Goal: Task Accomplishment & Management: Use online tool/utility

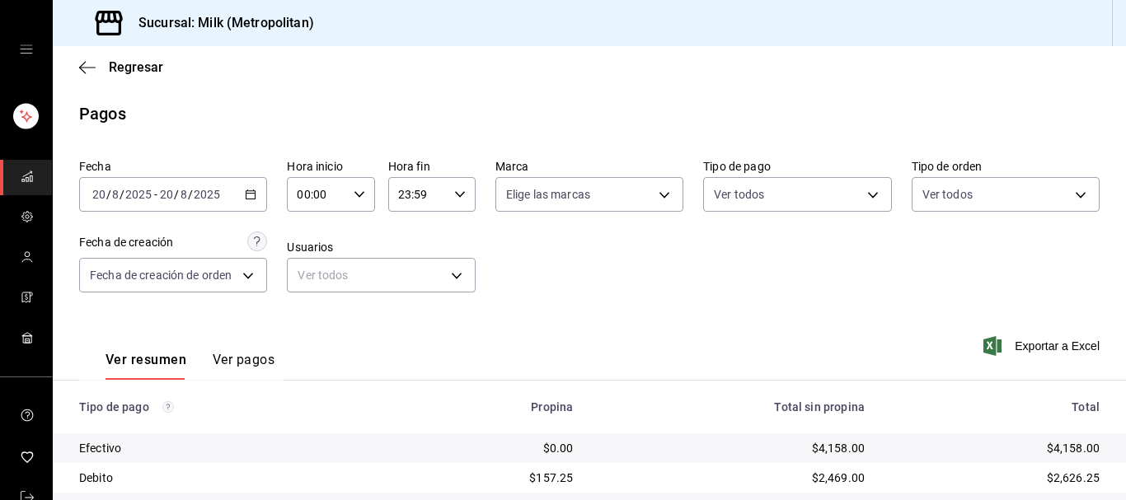
scroll to position [257, 0]
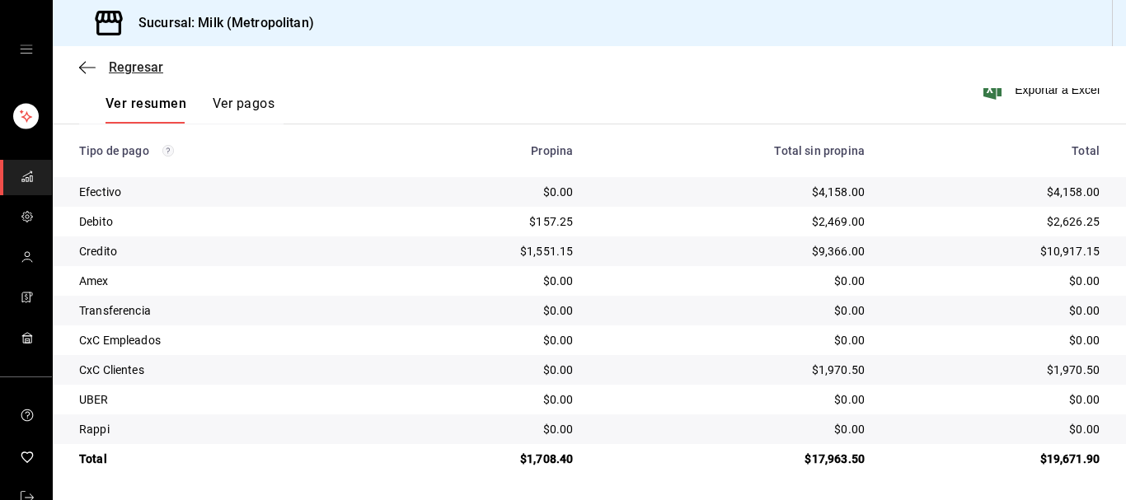
click at [80, 64] on icon "button" at bounding box center [87, 67] width 16 height 15
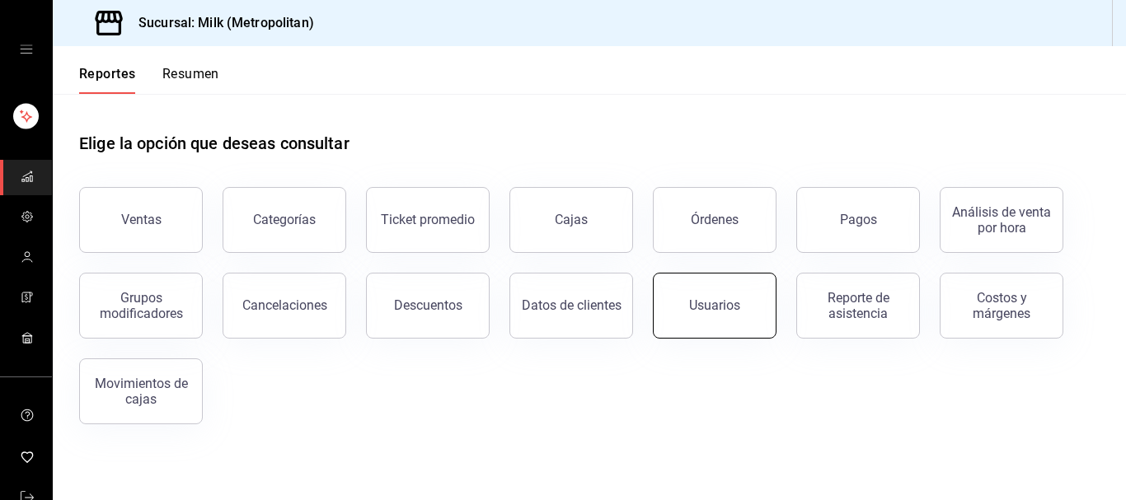
click at [736, 308] on div "Usuarios" at bounding box center [714, 306] width 51 height 16
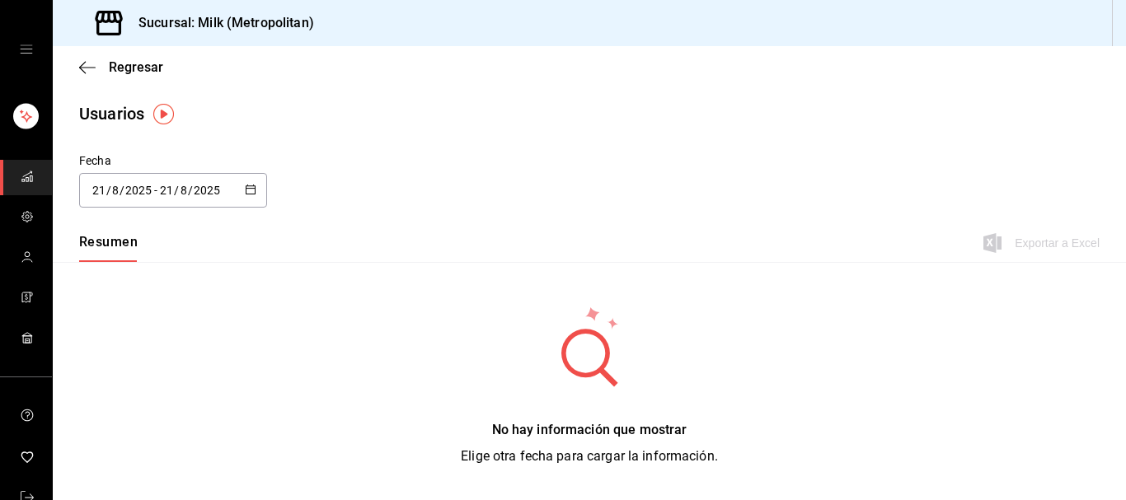
click at [255, 180] on div "[DATE] [DATE] - [DATE] [DATE]" at bounding box center [173, 190] width 188 height 35
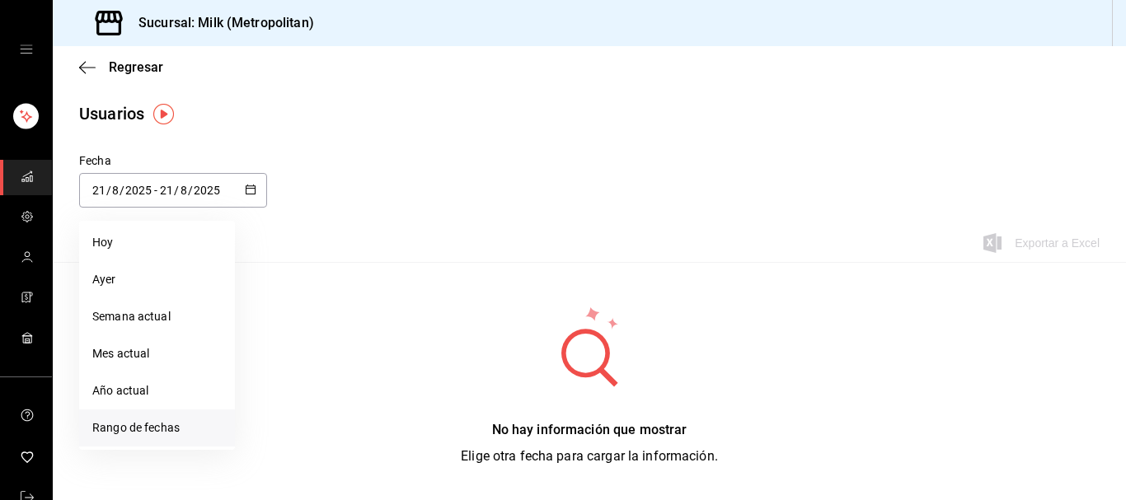
click at [148, 429] on li "Rango de fechas" at bounding box center [157, 428] width 156 height 37
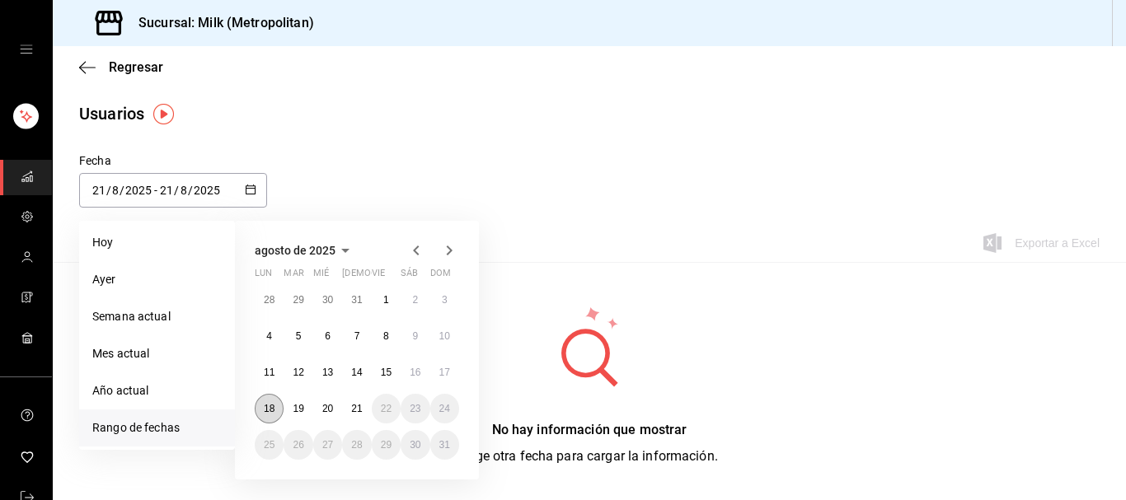
click at [279, 407] on button "18" at bounding box center [269, 409] width 29 height 30
click at [360, 415] on button "21" at bounding box center [356, 409] width 29 height 30
type input "[DATE]"
type input "18"
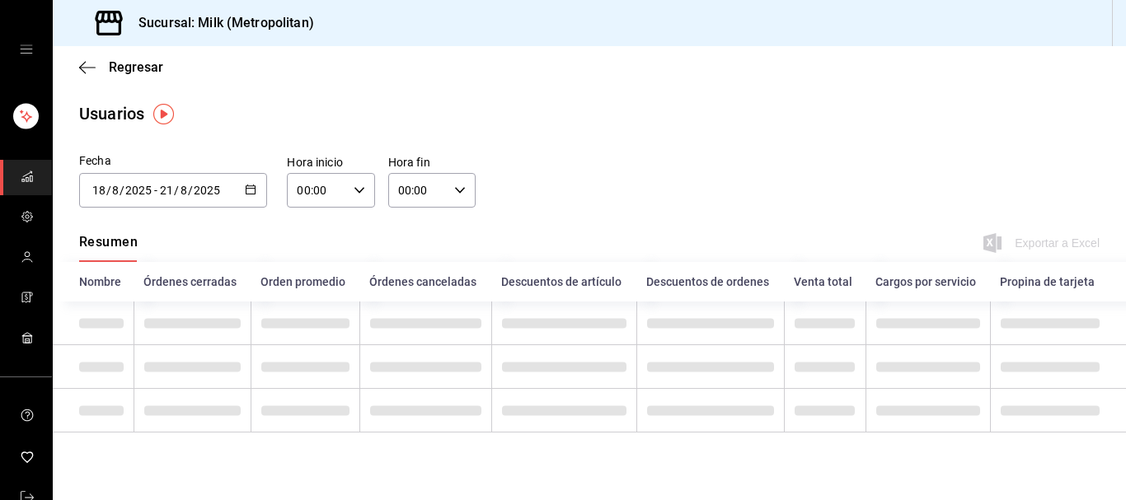
click at [365, 193] on div "00:00 Hora inicio" at bounding box center [330, 190] width 87 height 35
click at [304, 267] on span "05" at bounding box center [309, 261] width 17 height 13
type input "05:00"
click at [457, 188] on div at bounding box center [563, 250] width 1126 height 500
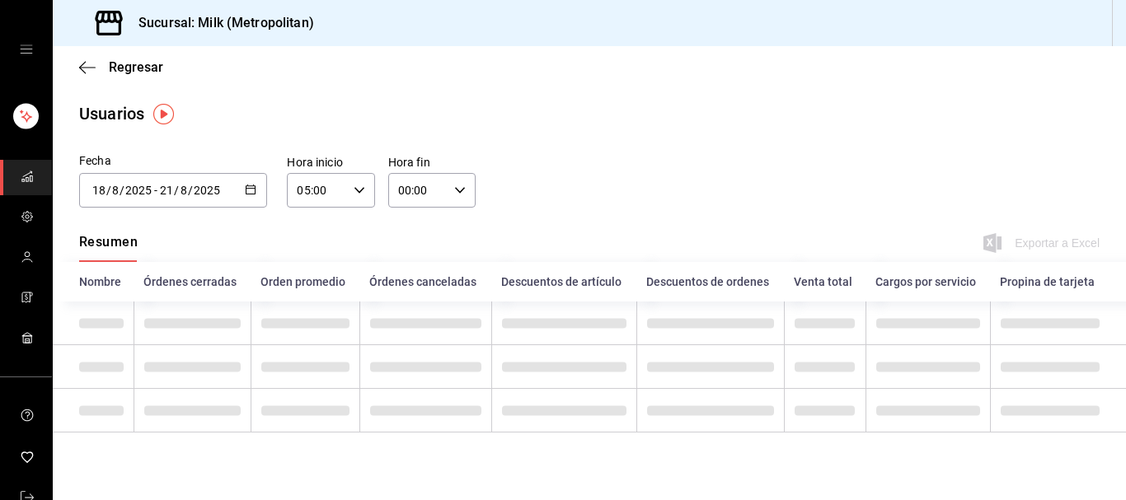
click at [457, 190] on \(Stroke\) "button" at bounding box center [460, 190] width 10 height 6
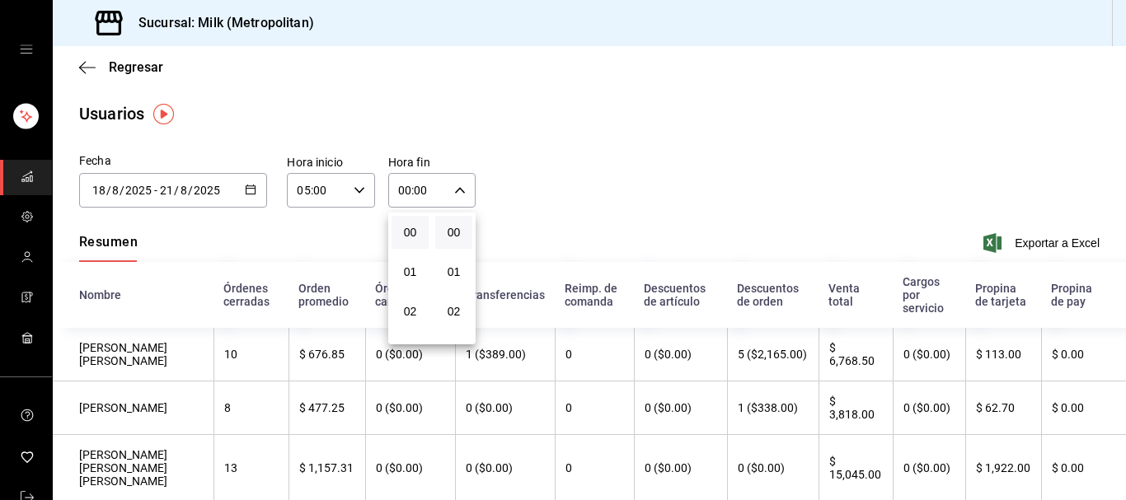
scroll to position [168, 0]
click at [406, 265] on span "05" at bounding box center [409, 261] width 17 height 13
type input "05:00"
click at [826, 213] on div at bounding box center [563, 250] width 1126 height 500
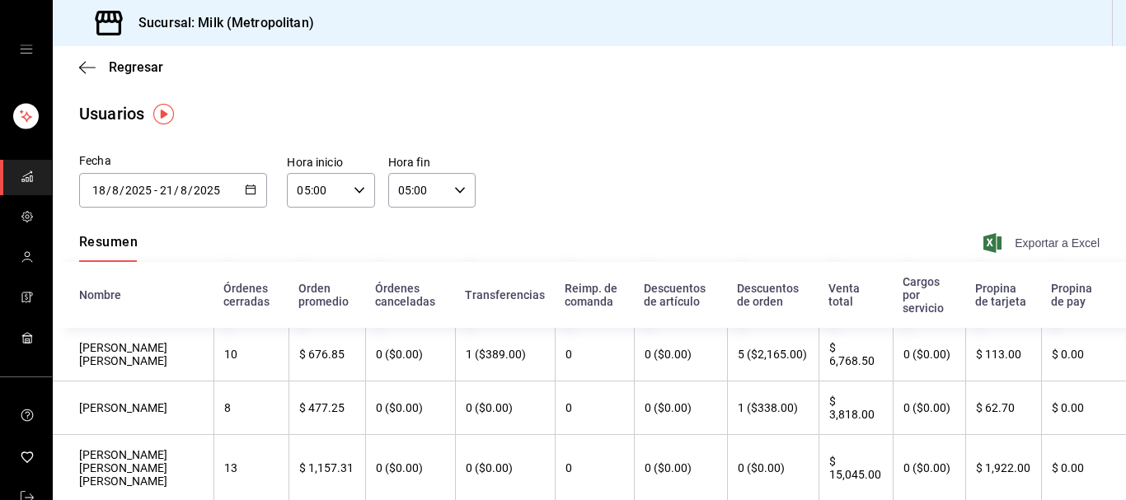
click at [1018, 243] on span "Exportar a Excel" at bounding box center [1043, 243] width 113 height 20
click at [251, 193] on \(Stroke\) "button" at bounding box center [251, 189] width 10 height 9
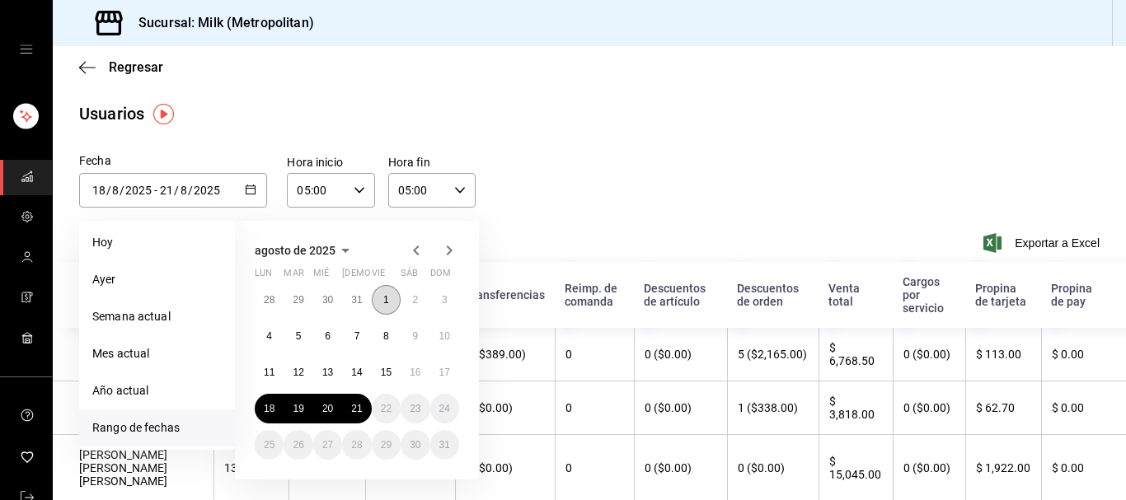
click at [387, 301] on abbr "1" at bounding box center [386, 300] width 6 height 12
click at [359, 410] on abbr "21" at bounding box center [356, 409] width 11 height 12
type input "[DATE]"
type input "1"
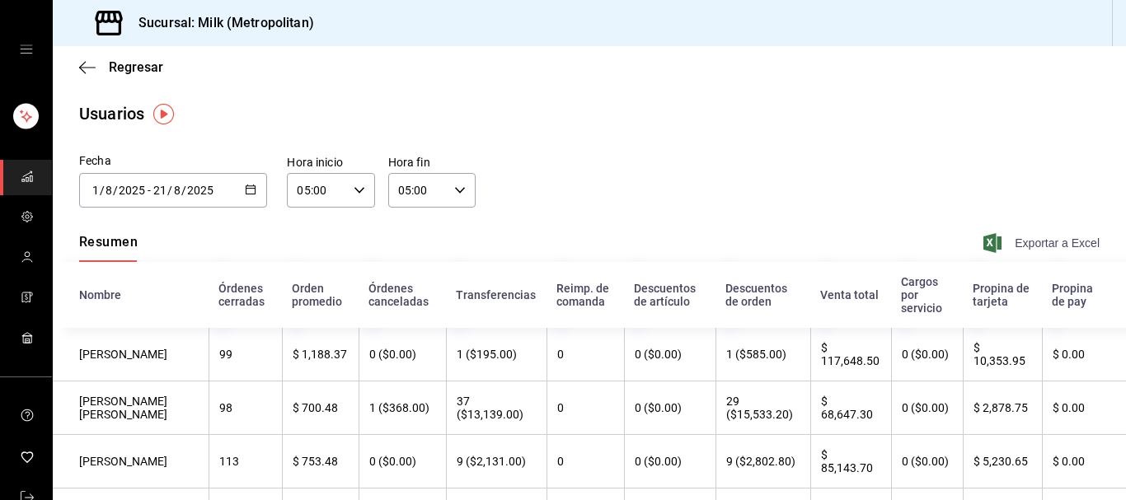
click at [1040, 242] on span "Exportar a Excel" at bounding box center [1043, 243] width 113 height 20
click at [99, 68] on span "Regresar" at bounding box center [121, 67] width 84 height 16
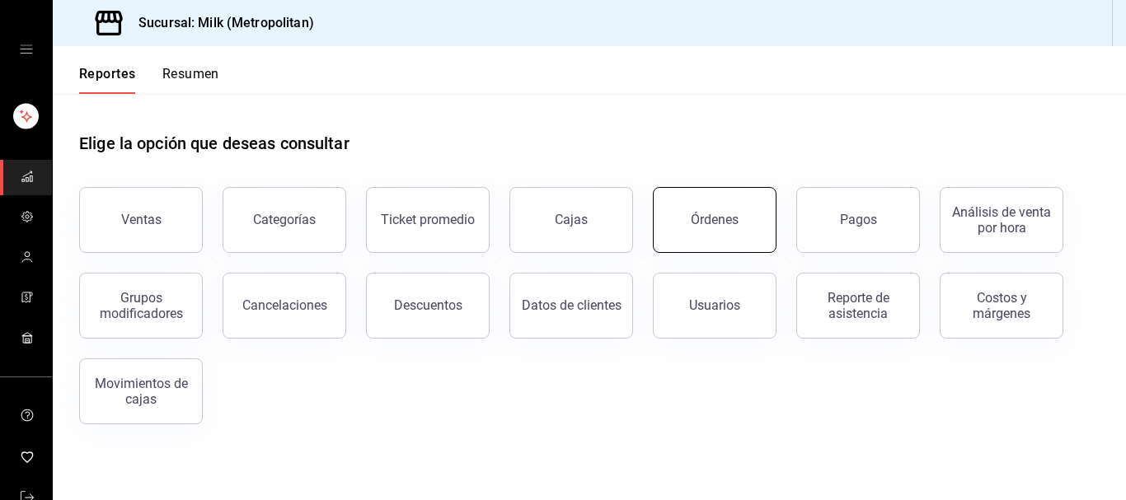
click at [743, 218] on button "Órdenes" at bounding box center [715, 220] width 124 height 66
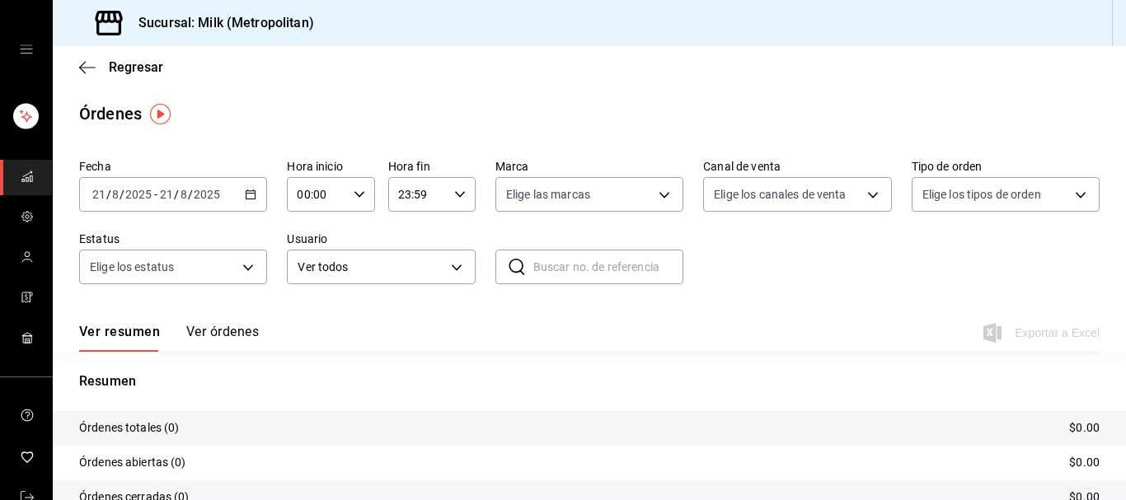
click at [249, 195] on icon "button" at bounding box center [251, 195] width 12 height 12
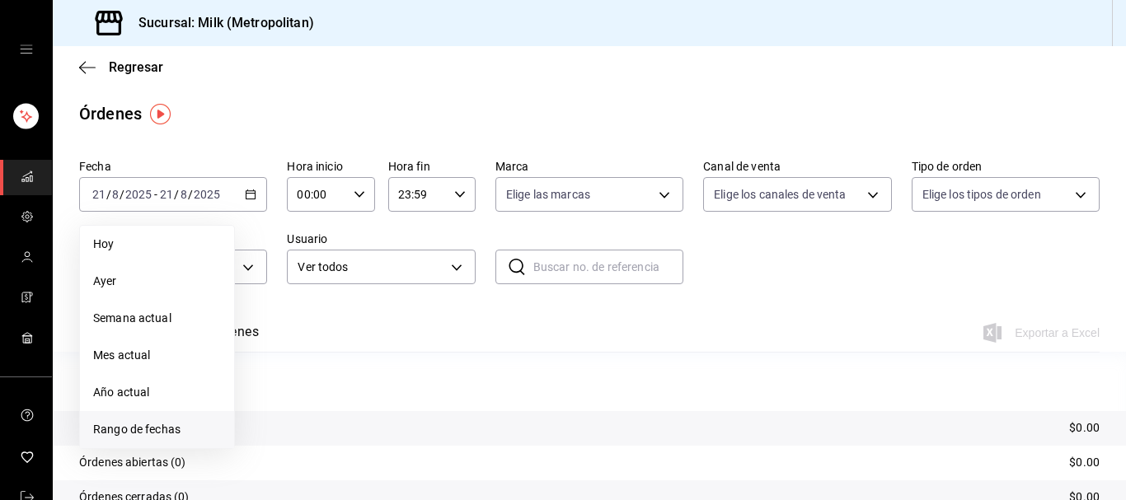
click at [142, 431] on span "Rango de fechas" at bounding box center [157, 429] width 128 height 17
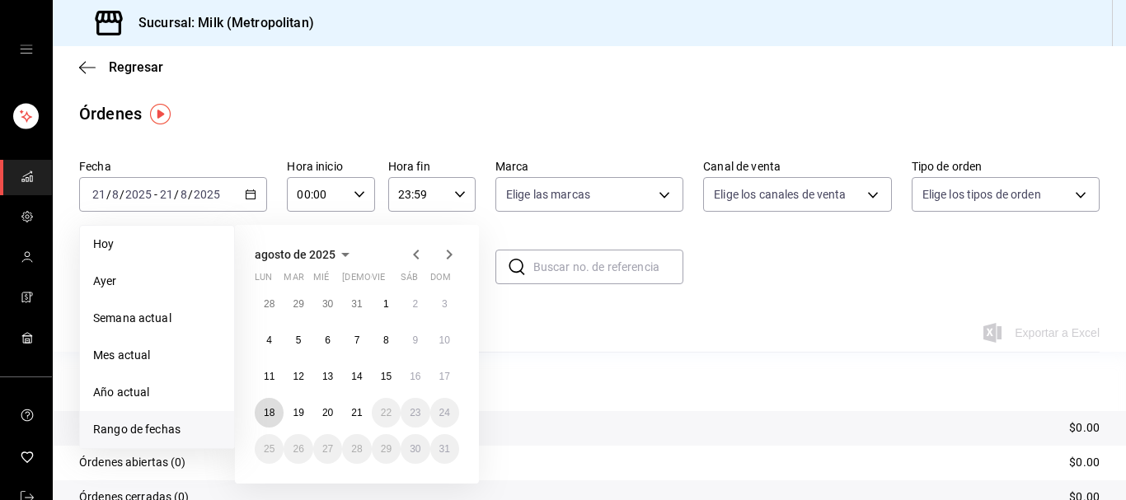
click at [267, 410] on abbr "18" at bounding box center [269, 413] width 11 height 12
click at [367, 418] on button "21" at bounding box center [356, 413] width 29 height 30
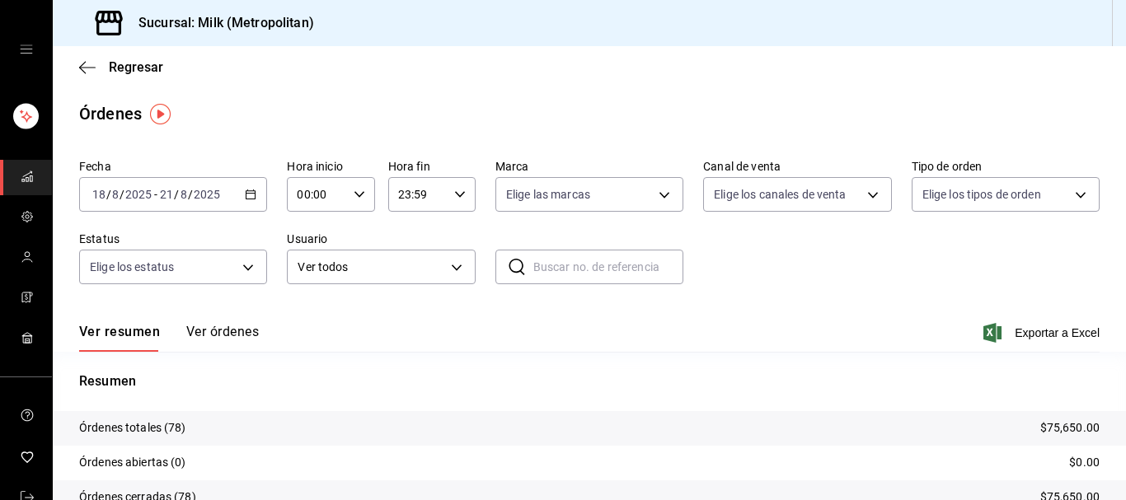
click at [363, 190] on icon "button" at bounding box center [360, 195] width 12 height 12
click at [300, 270] on button "05" at bounding box center [309, 266] width 37 height 33
type input "05:00"
click at [457, 188] on div at bounding box center [563, 250] width 1126 height 500
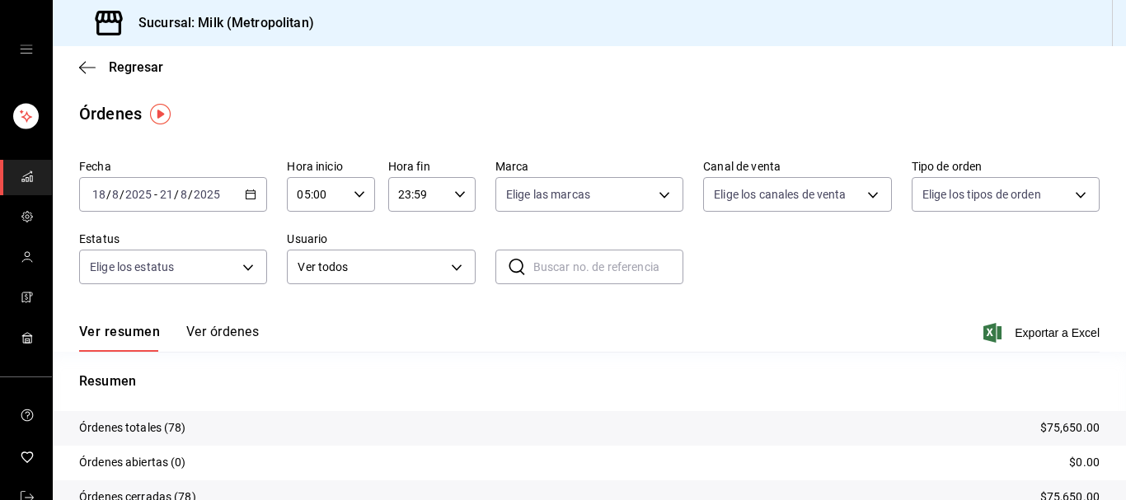
click at [458, 190] on icon "button" at bounding box center [460, 195] width 12 height 12
click at [415, 276] on span "05" at bounding box center [409, 275] width 17 height 13
click at [457, 233] on span "00" at bounding box center [453, 236] width 17 height 13
type input "05:00"
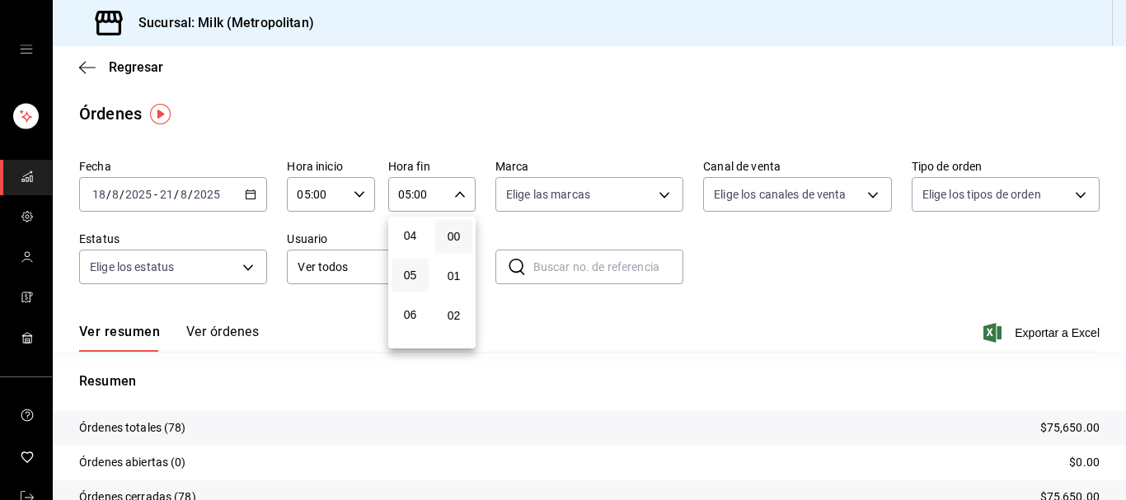
click at [459, 143] on div at bounding box center [563, 250] width 1126 height 500
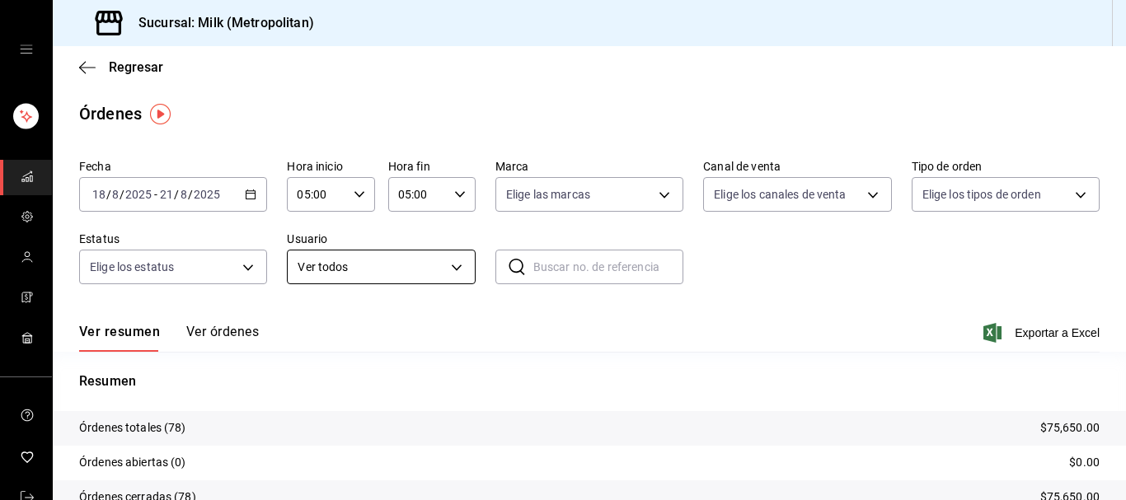
click at [456, 271] on body "Sucursal: Milk (Metropolitan) Regresar Órdenes Fecha [DATE] [DATE] - [DATE] [DA…" at bounding box center [563, 250] width 1126 height 500
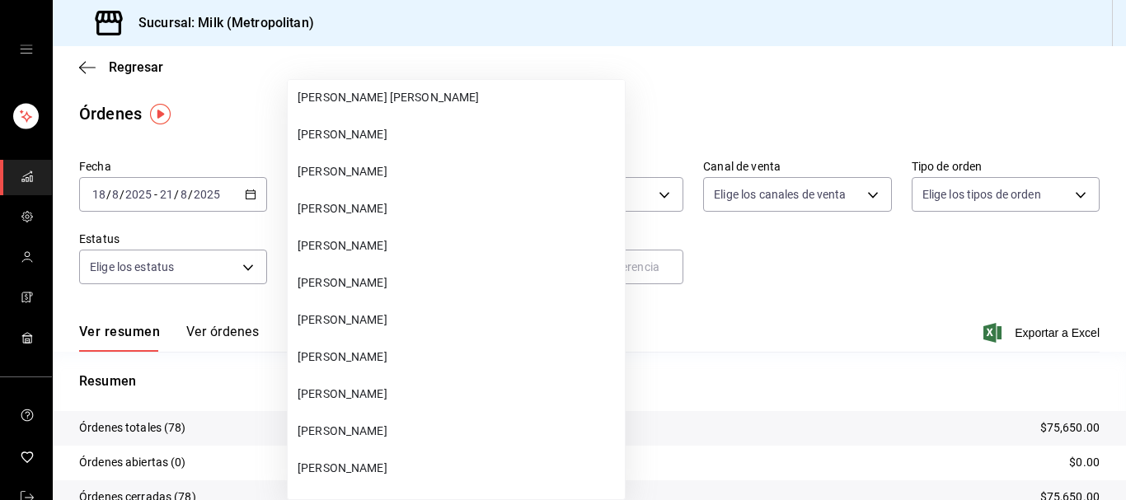
scroll to position [63573, 0]
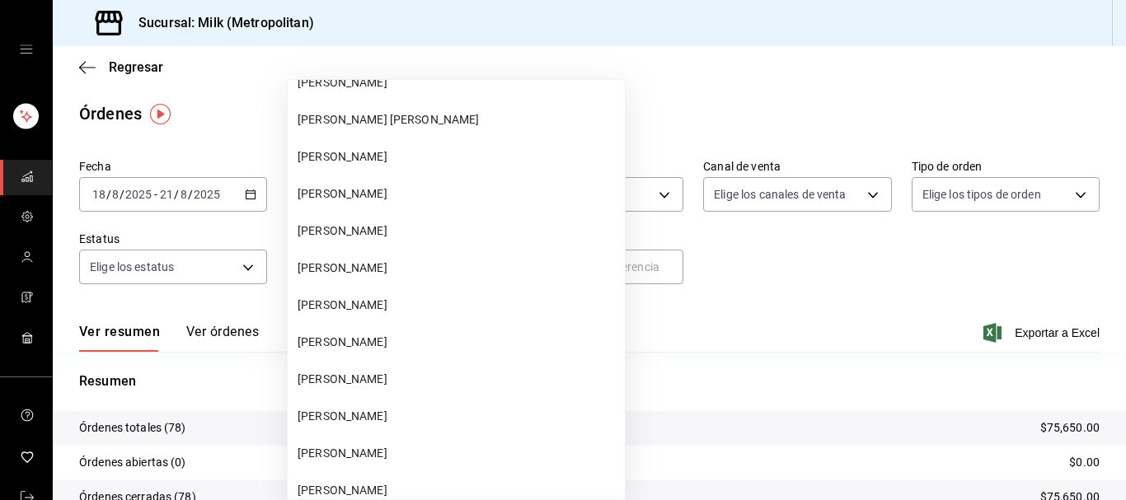
click at [361, 232] on span "[PERSON_NAME]" at bounding box center [458, 231] width 321 height 17
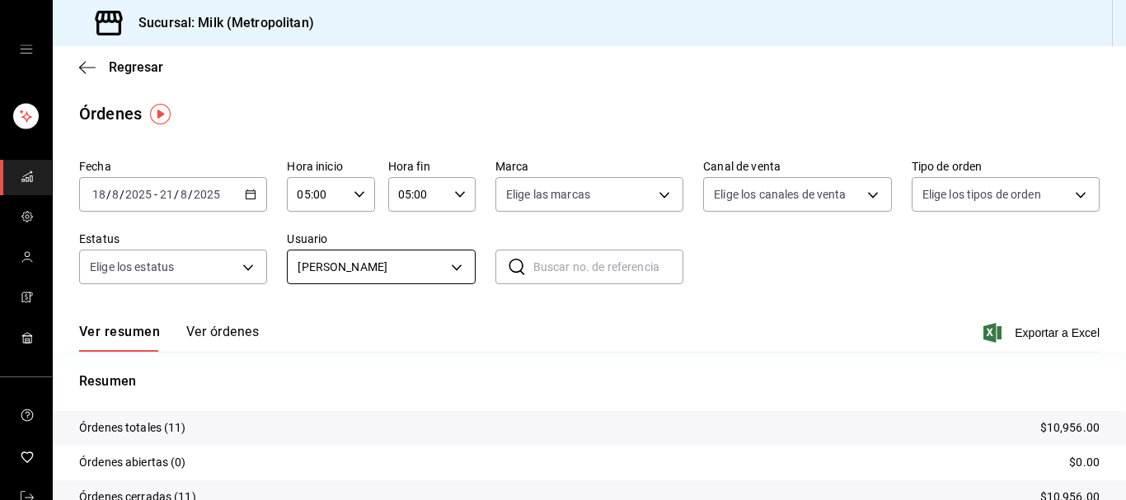
click at [459, 273] on body "Sucursal: Milk (Metropolitan) Regresar Órdenes Fecha [DATE] [DATE] - [DATE] [DA…" at bounding box center [563, 250] width 1126 height 500
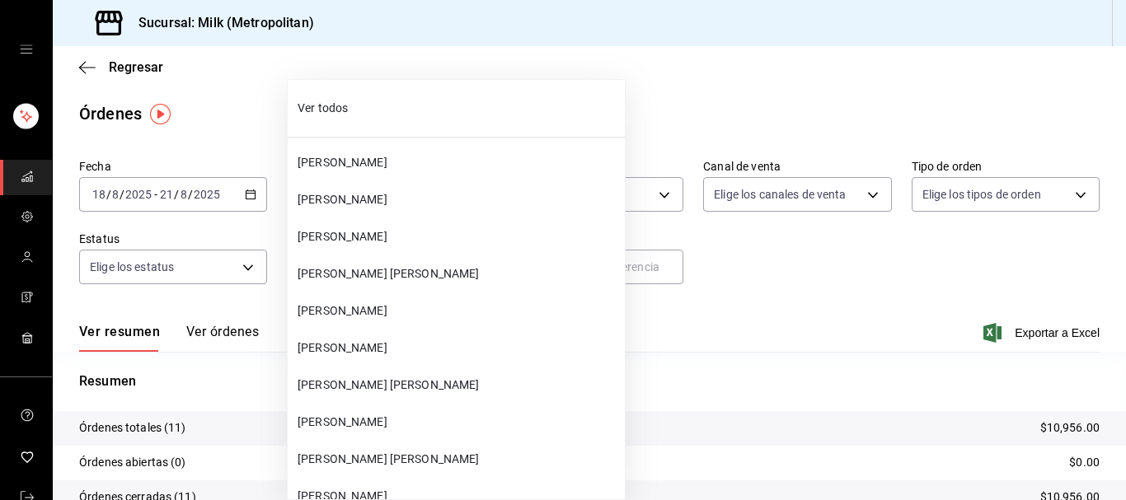
scroll to position [63514, 0]
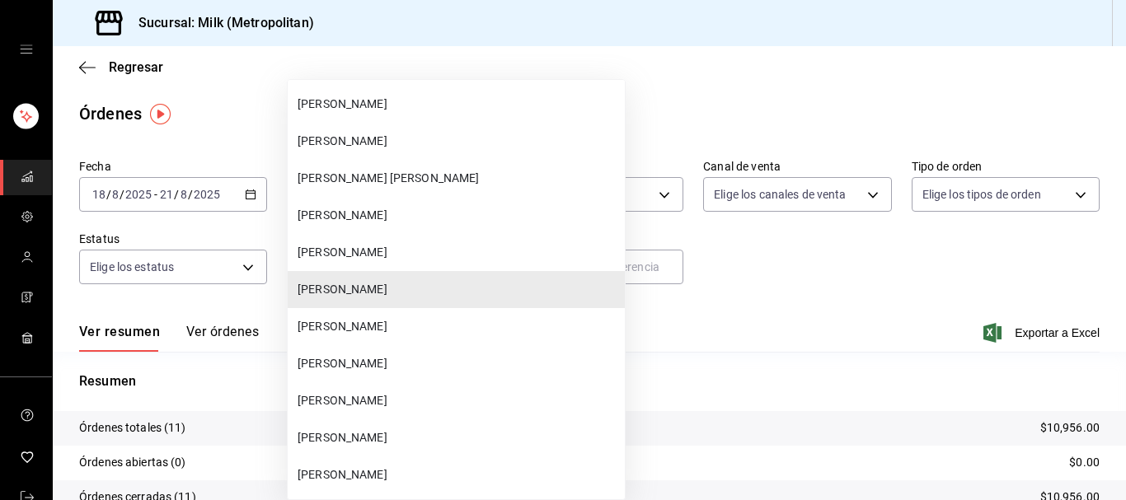
click at [412, 257] on span "[PERSON_NAME]" at bounding box center [458, 252] width 321 height 17
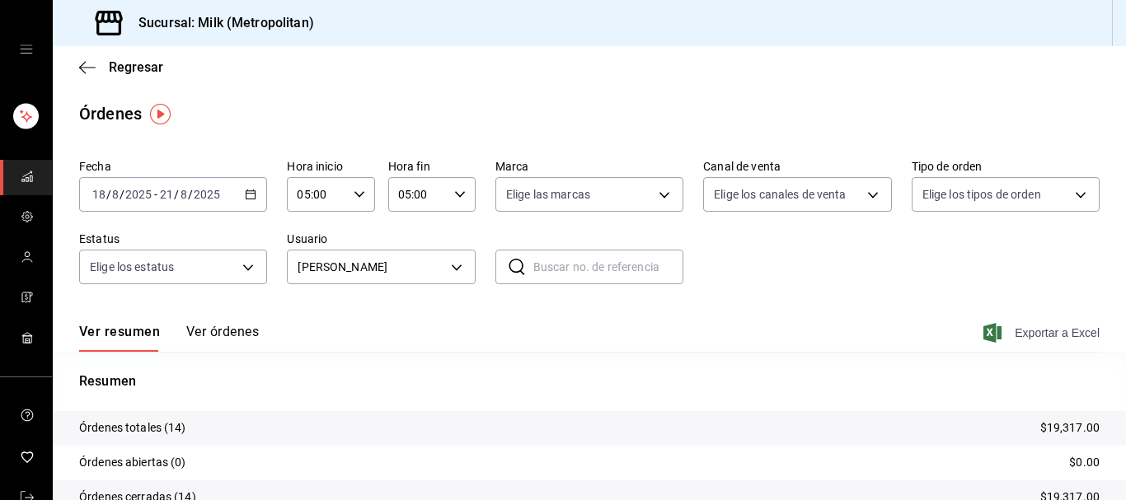
click at [1032, 336] on span "Exportar a Excel" at bounding box center [1043, 333] width 113 height 20
click at [457, 267] on body "Sucursal: Milk (Metropolitan) Regresar Órdenes Fecha [DATE] [DATE] - [DATE] [DA…" at bounding box center [563, 250] width 1126 height 500
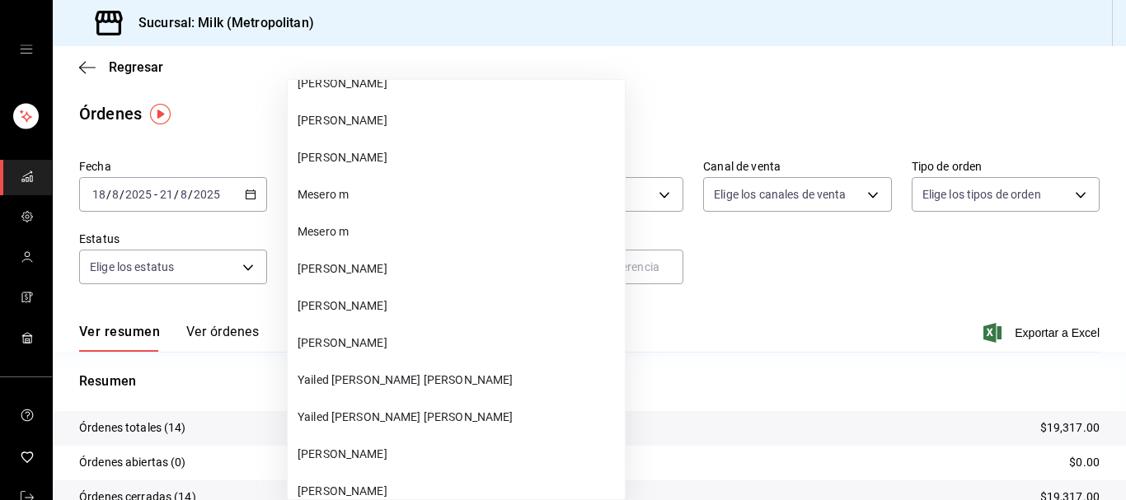
scroll to position [49202, 0]
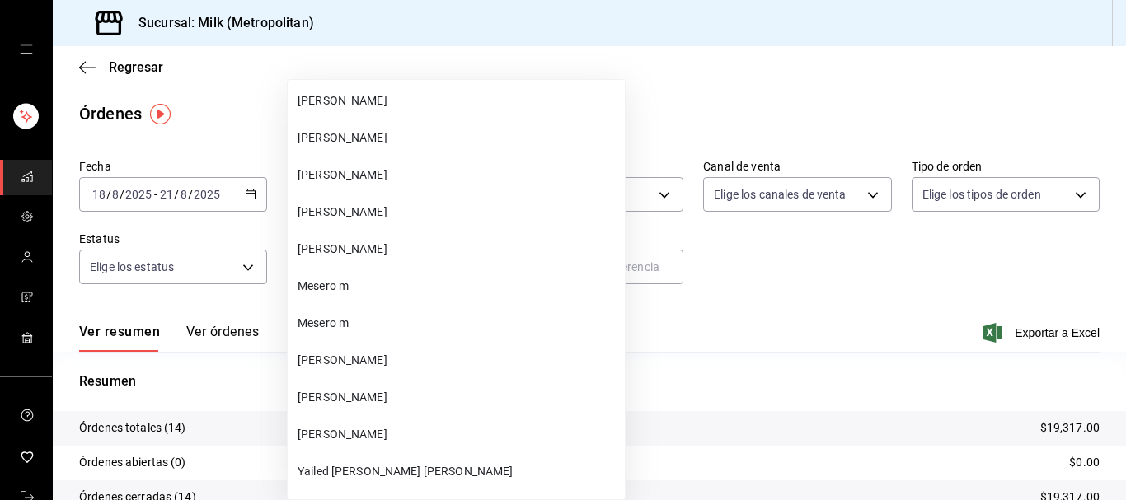
click at [398, 143] on span "[PERSON_NAME]" at bounding box center [458, 137] width 321 height 17
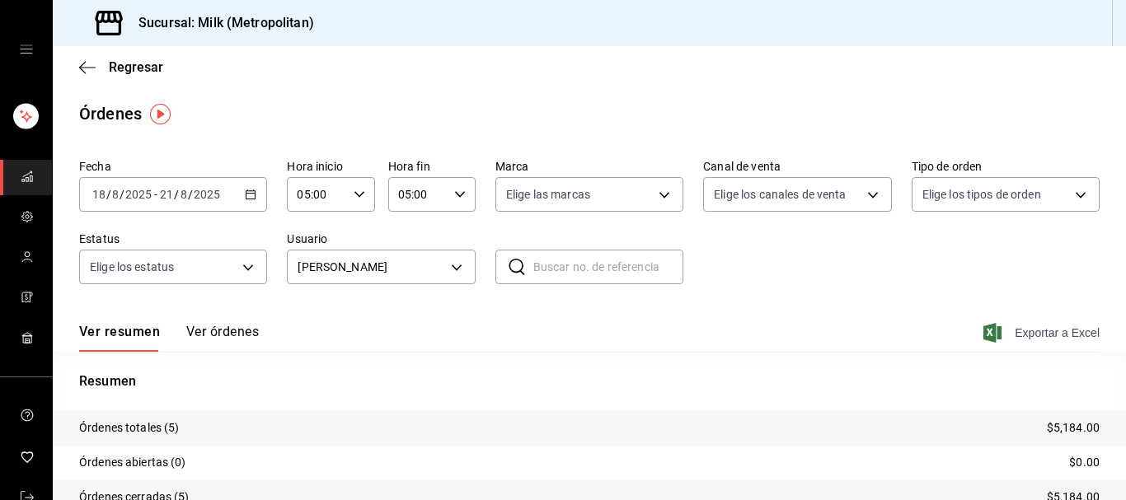
click at [1023, 331] on span "Exportar a Excel" at bounding box center [1043, 333] width 113 height 20
click at [248, 192] on icon "button" at bounding box center [251, 195] width 12 height 12
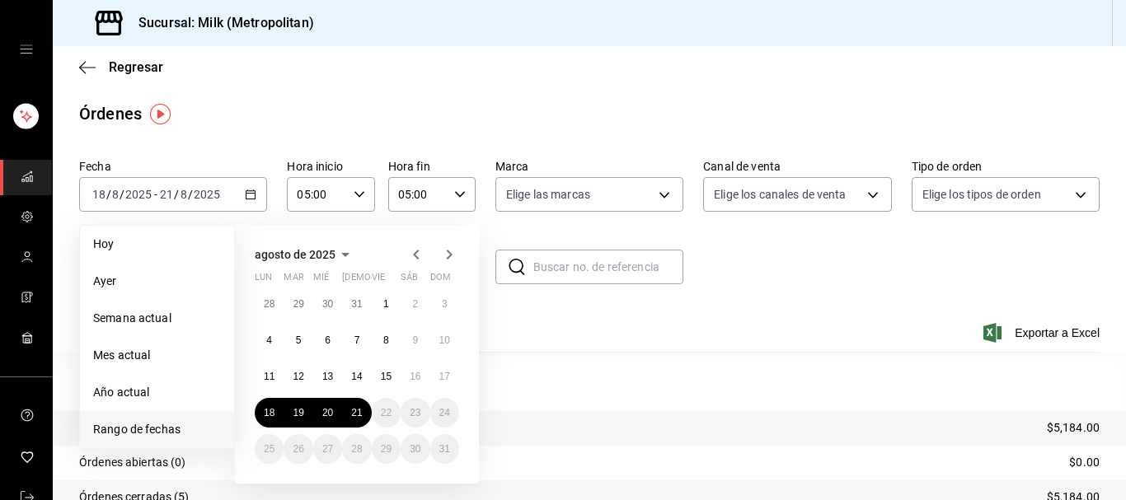
click at [538, 354] on div "Resumen Órdenes totales (5) $5,184.00 Órdenes abiertas (0) $0.00 Órdenes cerrad…" at bounding box center [589, 477] width 1073 height 251
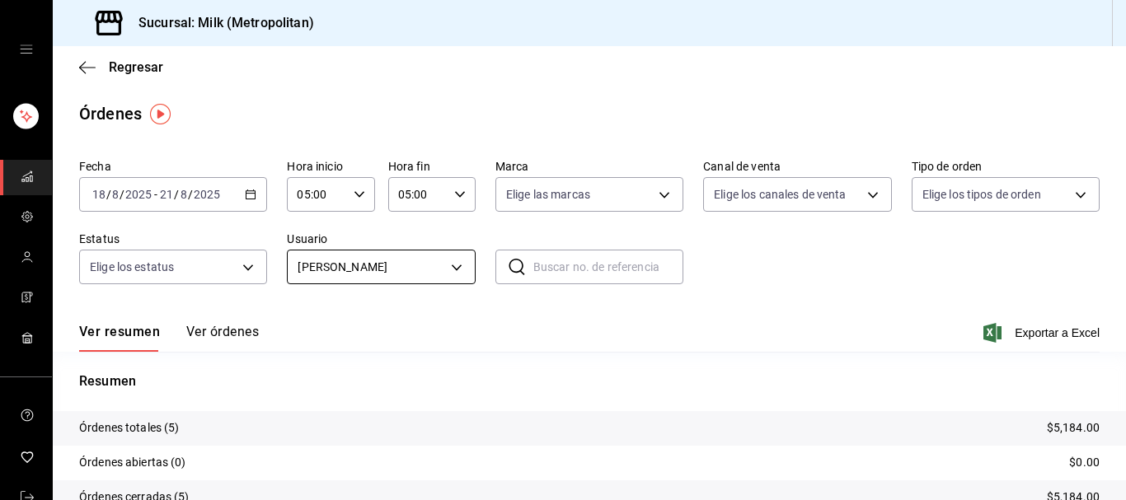
click at [457, 265] on body "Sucursal: Milk (Metropolitan) Regresar Órdenes Fecha [DATE] [DATE] - [DATE] [DA…" at bounding box center [563, 250] width 1126 height 500
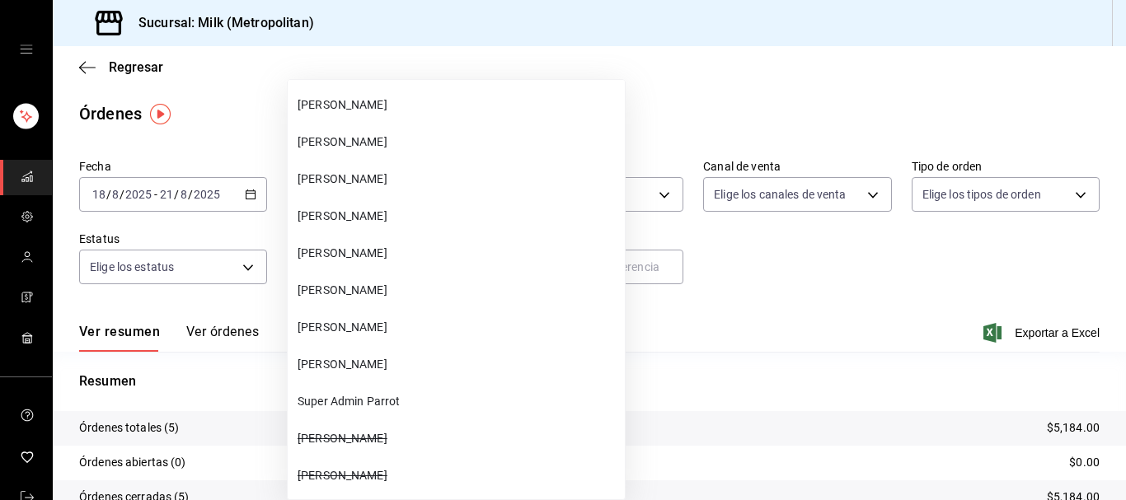
scroll to position [63615, 0]
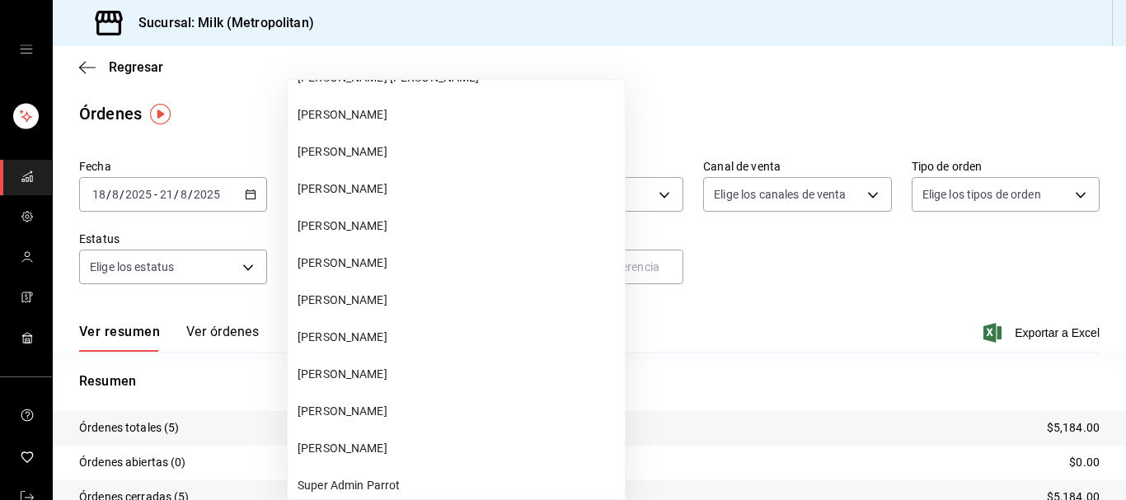
click at [373, 193] on span "[PERSON_NAME]" at bounding box center [458, 188] width 321 height 17
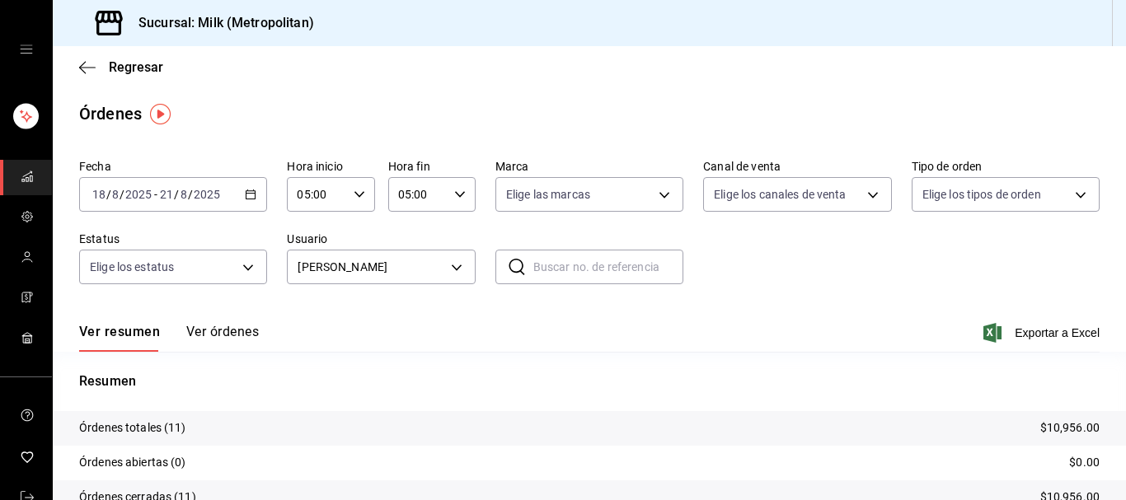
click at [997, 335] on icon "button" at bounding box center [992, 333] width 18 height 20
click at [464, 272] on body "Sucursal: Milk (Metropolitan) Regresar Órdenes Fecha [DATE] [DATE] - [DATE] [DA…" at bounding box center [563, 250] width 1126 height 500
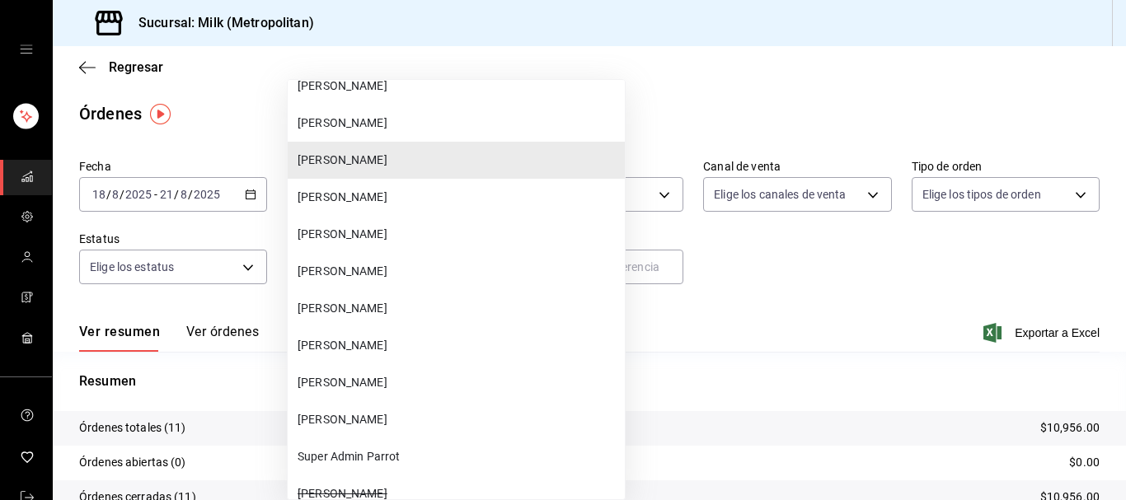
scroll to position [63683, 0]
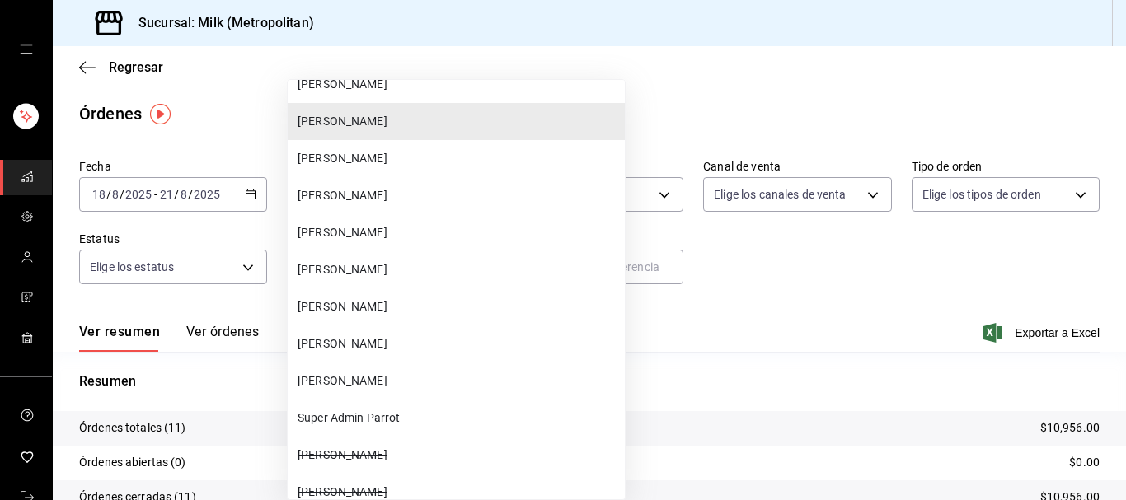
click at [375, 277] on span "[PERSON_NAME]" at bounding box center [458, 269] width 321 height 17
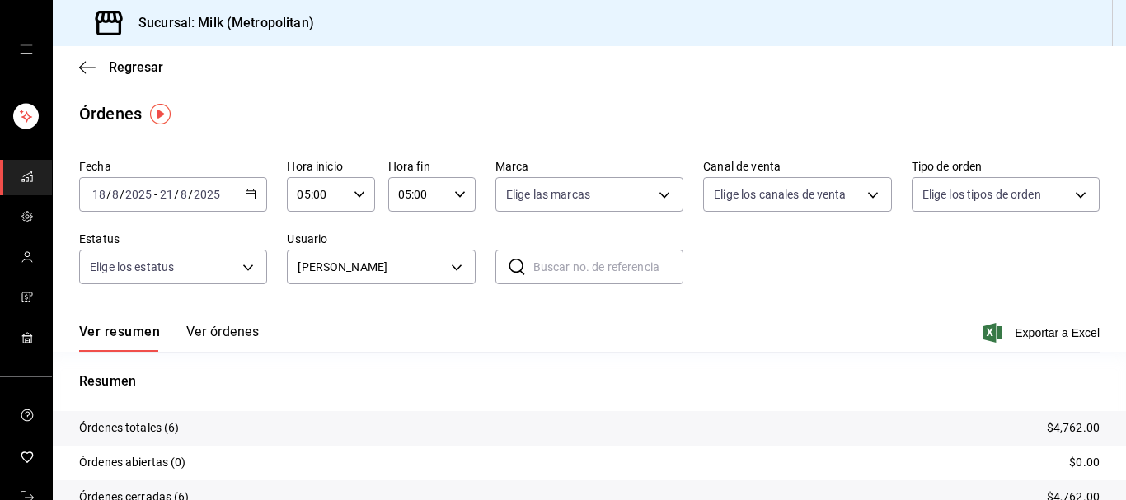
click at [1056, 344] on div "Ver resumen Ver órdenes Exportar a Excel" at bounding box center [589, 328] width 1020 height 48
click at [1059, 344] on div "Ver resumen Ver órdenes Exportar a Excel" at bounding box center [589, 328] width 1020 height 48
click at [1043, 328] on span "Exportar a Excel" at bounding box center [1043, 333] width 113 height 20
click at [466, 274] on body "Sucursal: Milk (Metropolitan) Regresar Órdenes Fecha [DATE] [DATE] - [DATE] [DA…" at bounding box center [563, 250] width 1126 height 500
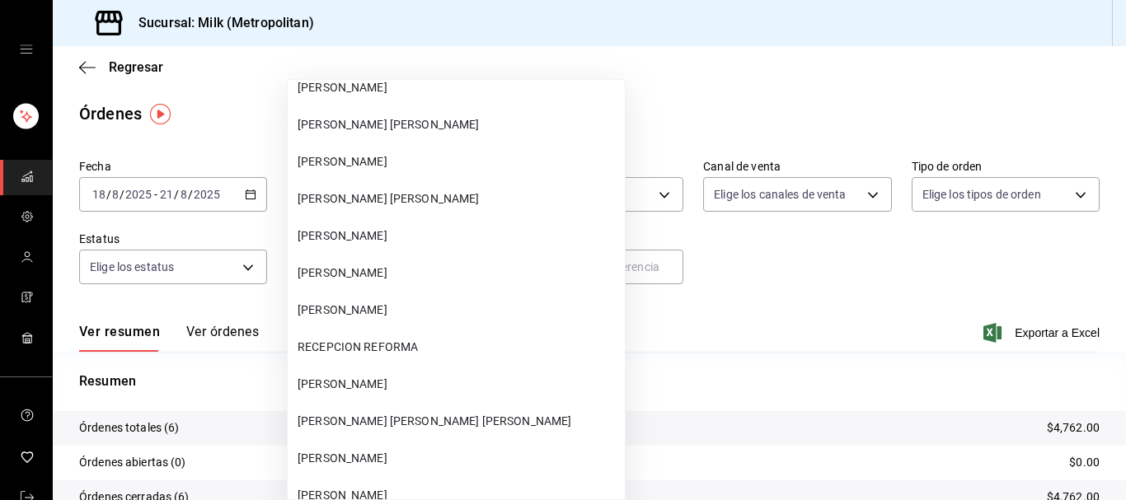
scroll to position [294, 0]
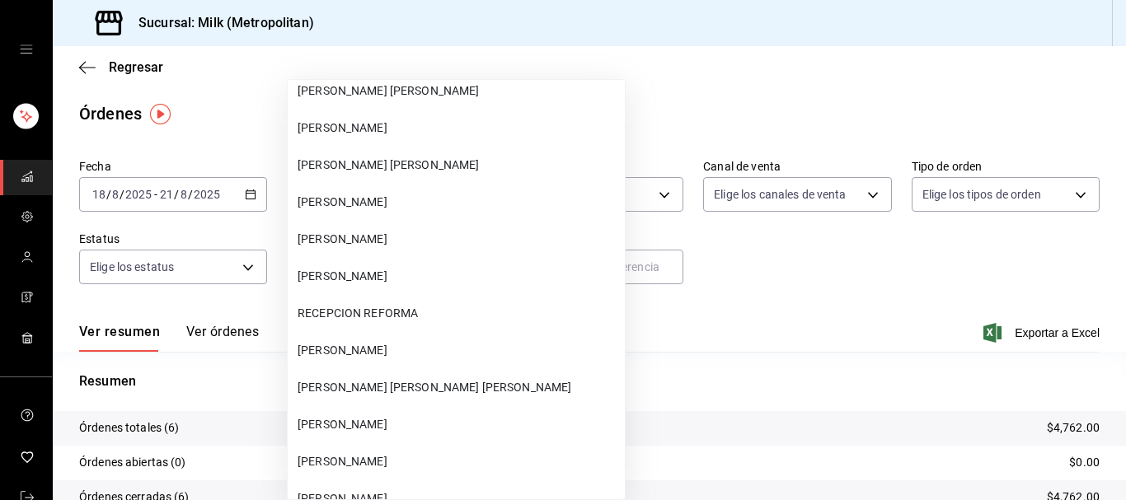
click at [477, 385] on span "[PERSON_NAME] [PERSON_NAME] [PERSON_NAME]" at bounding box center [458, 387] width 321 height 17
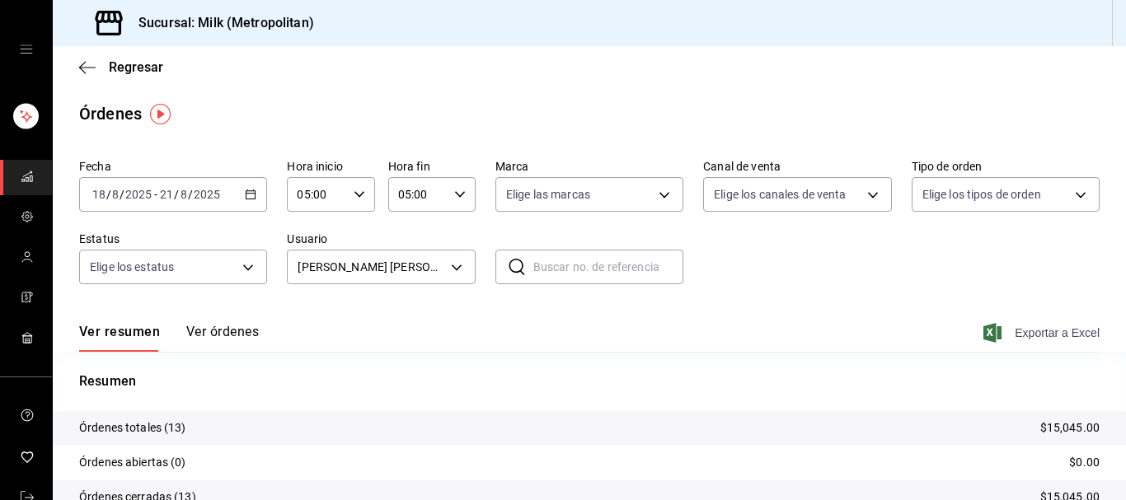
click at [1040, 332] on span "Exportar a Excel" at bounding box center [1043, 333] width 113 height 20
click at [459, 260] on body "Sucursal: Milk (Metropolitan) Regresar Órdenes Fecha [DATE] [DATE] - [DATE] [DA…" at bounding box center [563, 250] width 1126 height 500
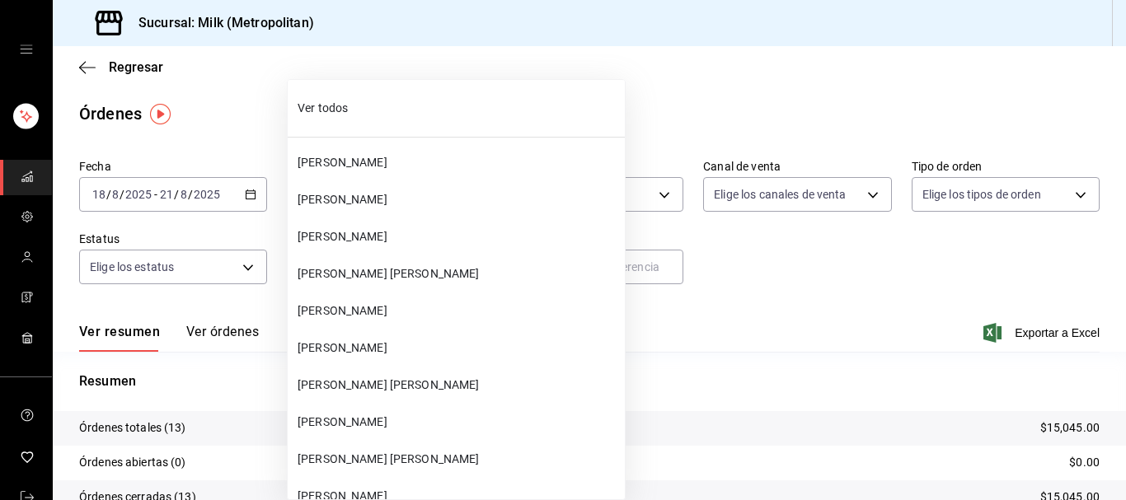
scroll to position [392, 0]
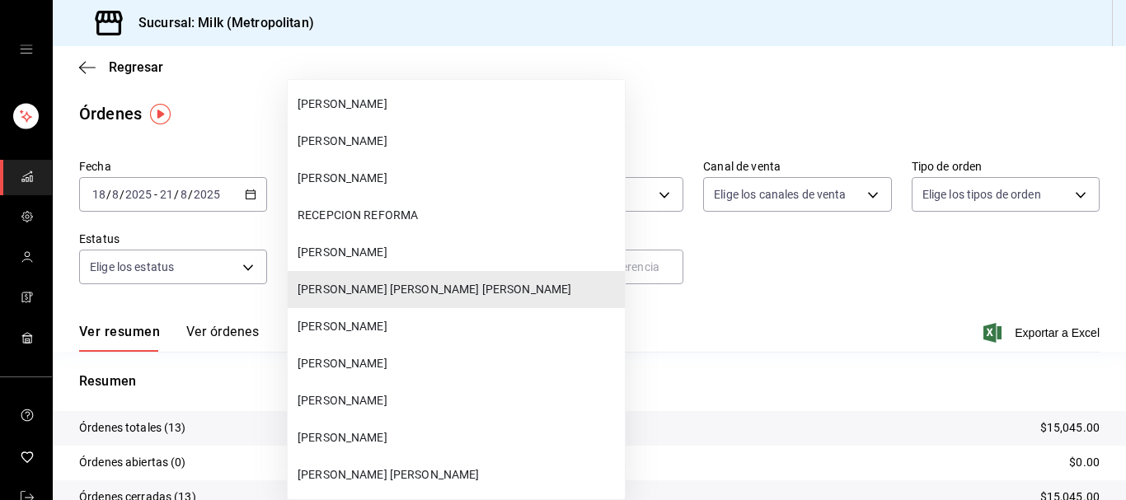
click at [658, 330] on div at bounding box center [563, 250] width 1126 height 500
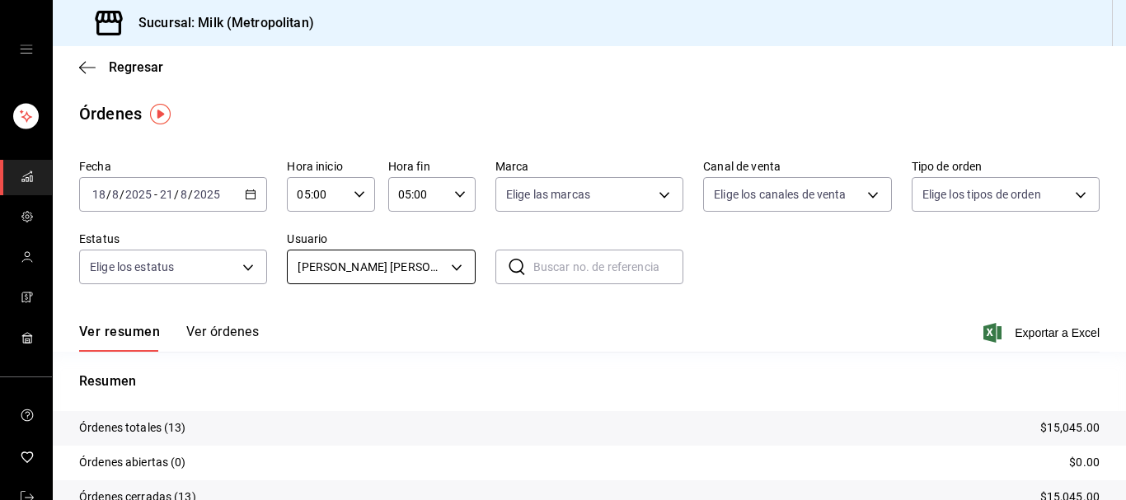
click at [466, 267] on body "Sucursal: Milk (Metropolitan) Regresar Órdenes Fecha [DATE] [DATE] - [DATE] [DA…" at bounding box center [563, 250] width 1126 height 500
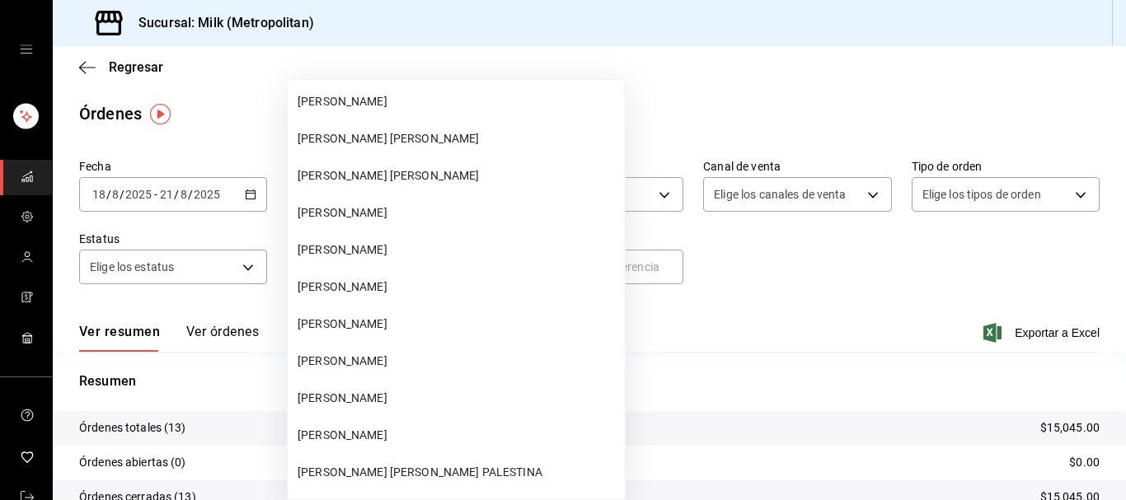
scroll to position [29036, 0]
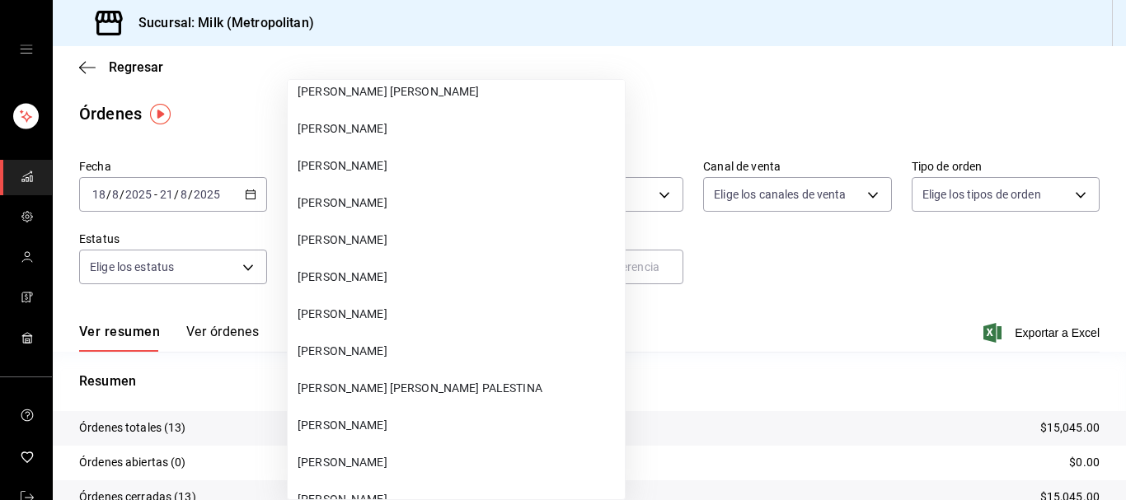
click at [398, 356] on span "[PERSON_NAME]" at bounding box center [458, 351] width 321 height 17
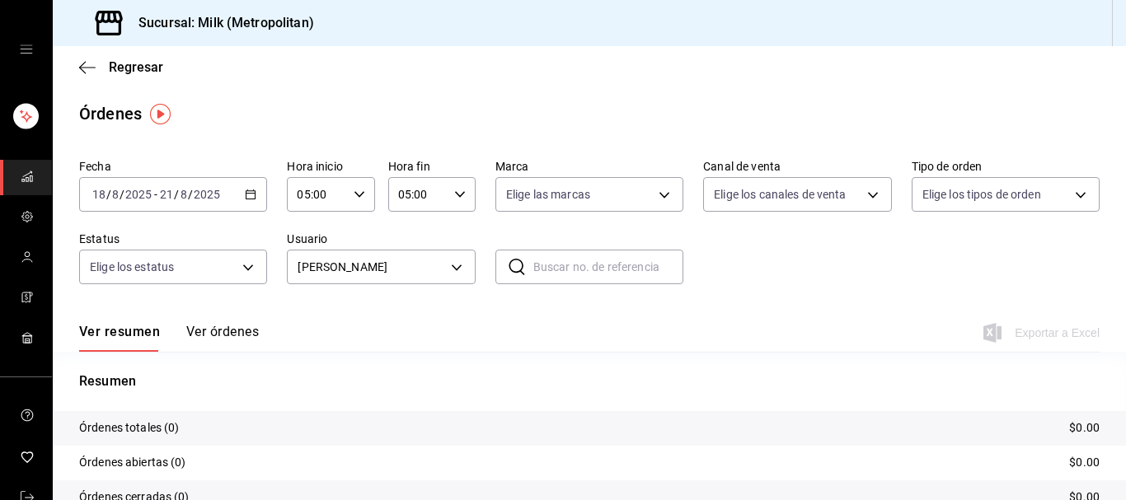
click at [254, 199] on icon "button" at bounding box center [251, 195] width 12 height 12
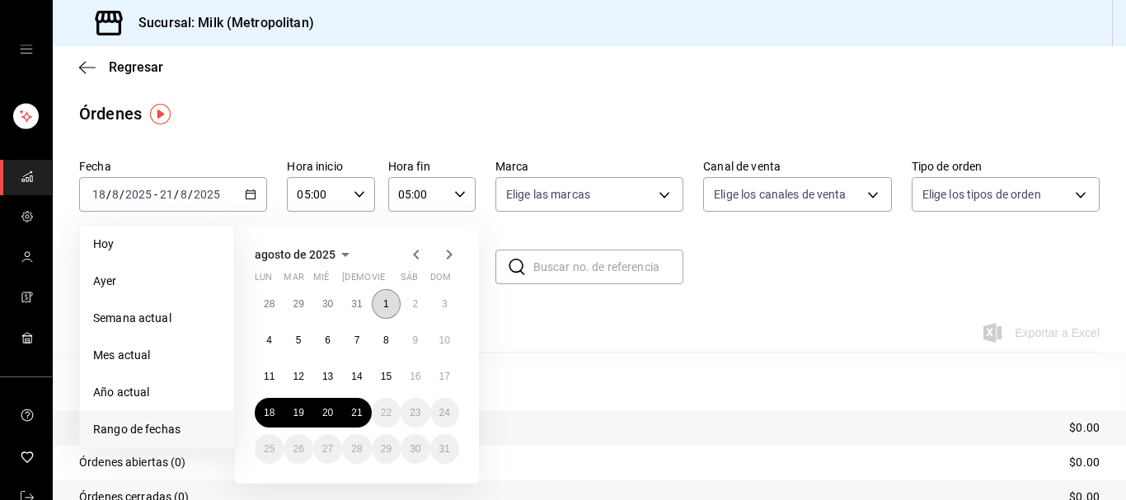
click at [382, 306] on button "1" at bounding box center [386, 304] width 29 height 30
click at [354, 419] on button "21" at bounding box center [356, 413] width 29 height 30
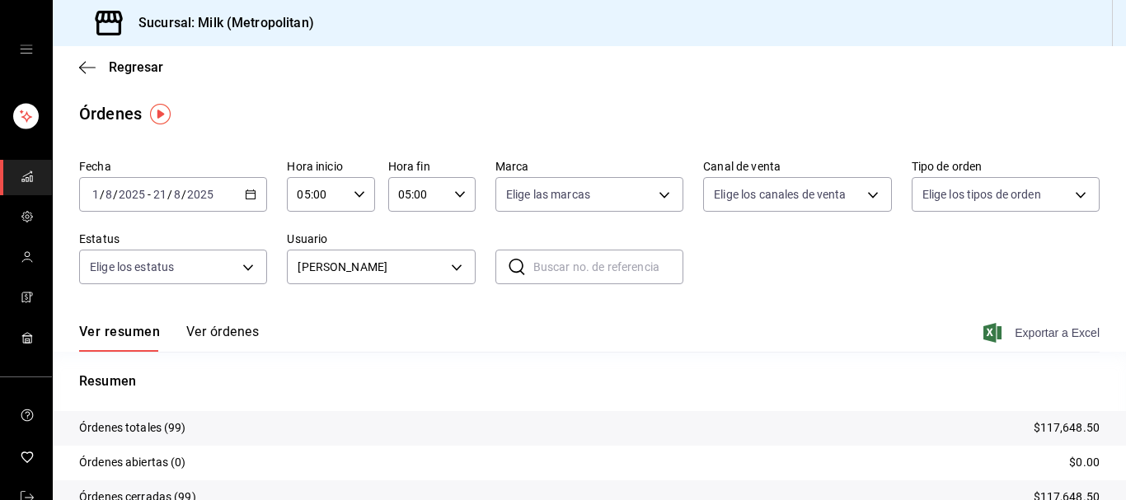
click at [1021, 335] on span "Exportar a Excel" at bounding box center [1043, 333] width 113 height 20
click at [247, 194] on \(Stroke\) "button" at bounding box center [250, 193] width 9 height 1
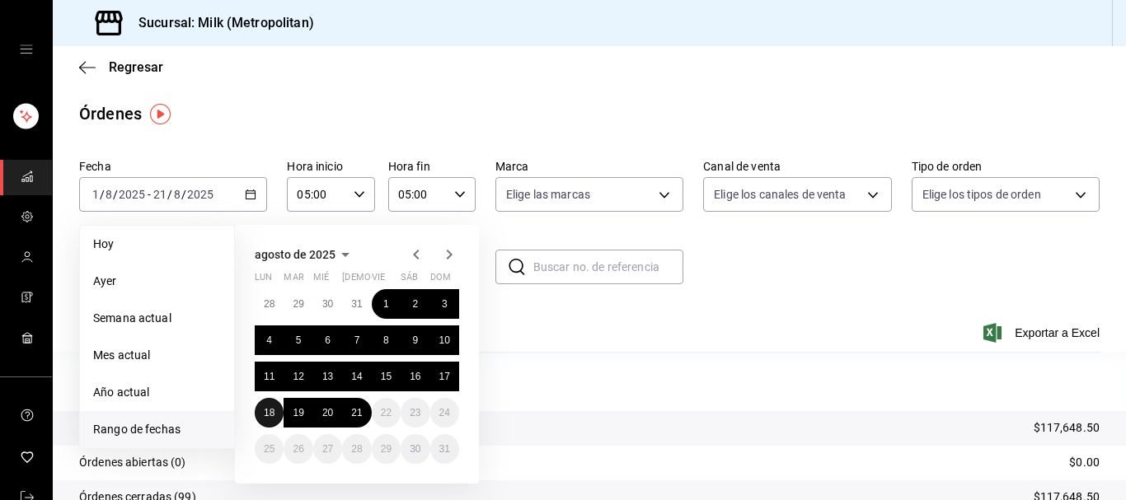
click at [274, 412] on button "18" at bounding box center [269, 413] width 29 height 30
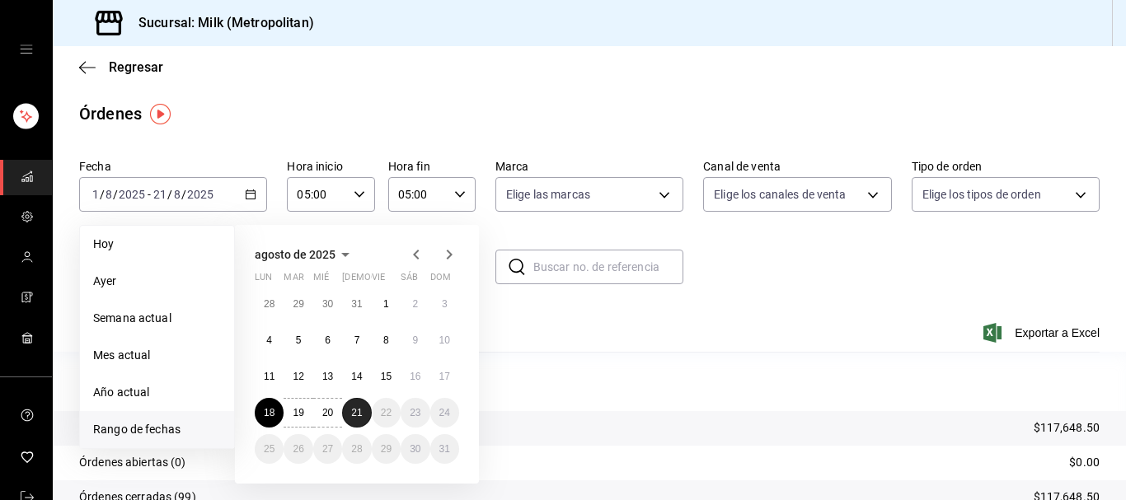
click at [360, 422] on button "21" at bounding box center [356, 413] width 29 height 30
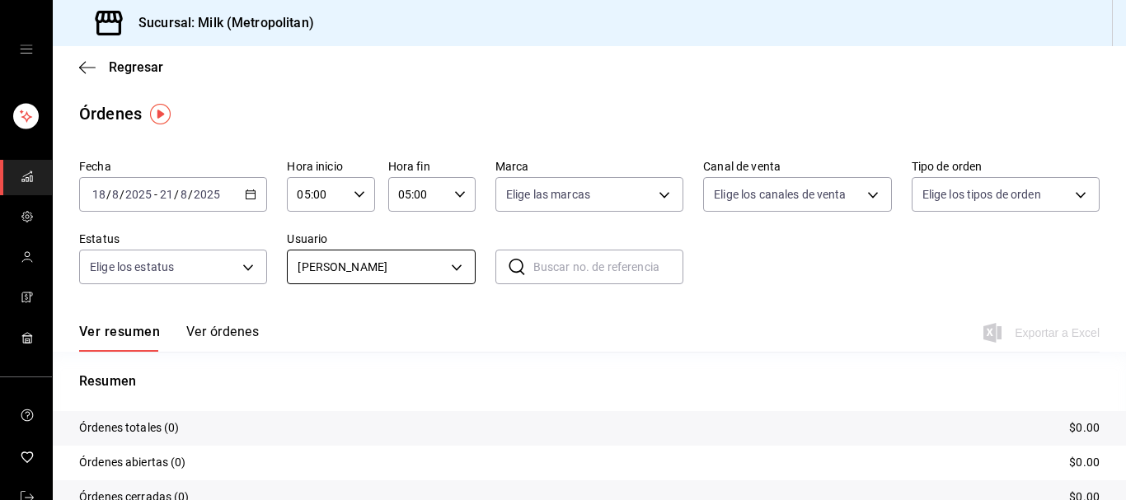
click at [453, 269] on body "Sucursal: Milk (Metropolitan) Regresar Órdenes Fecha [DATE] [DATE] - [DATE] [DA…" at bounding box center [563, 250] width 1126 height 500
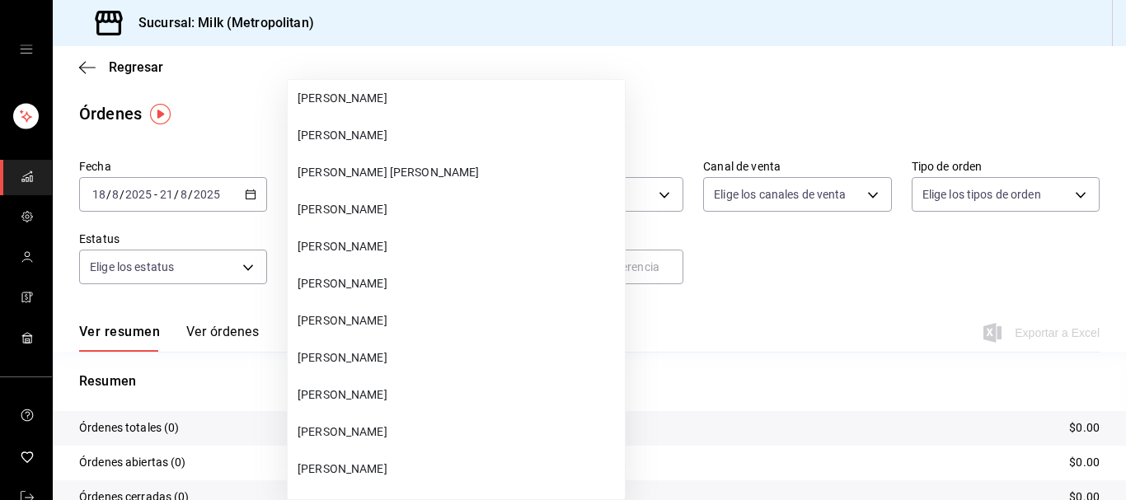
scroll to position [17611, 0]
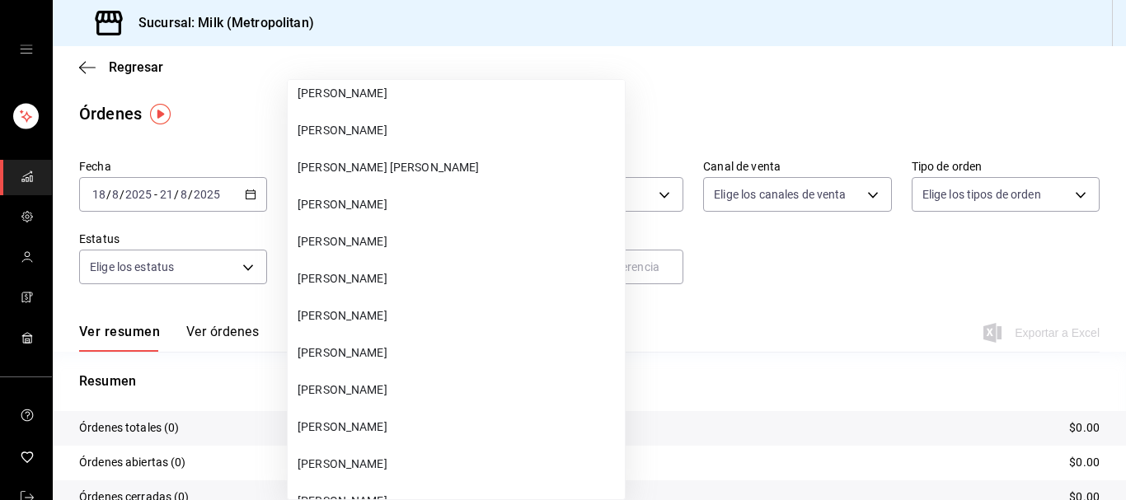
click at [419, 344] on span "[PERSON_NAME]" at bounding box center [458, 352] width 321 height 17
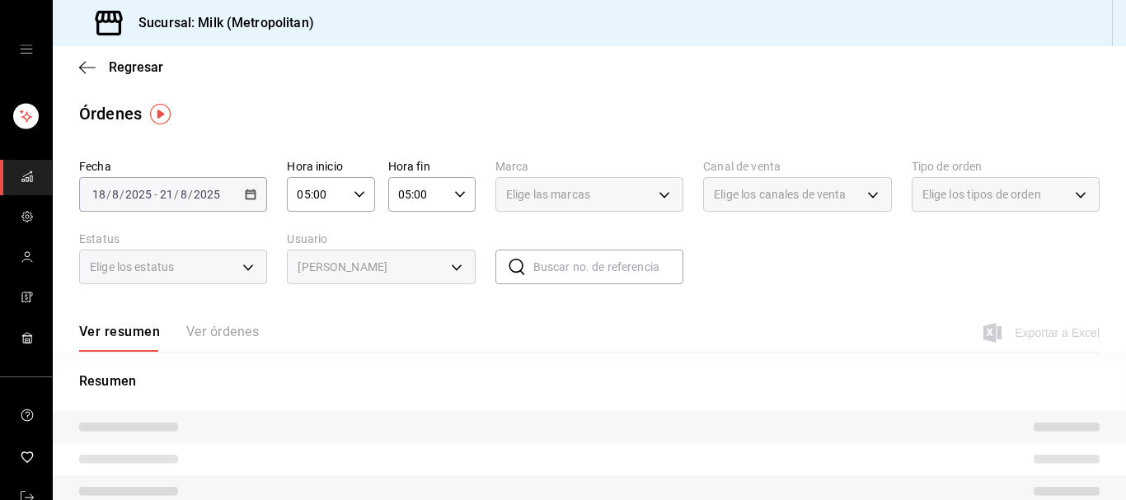
type input "b092b07d-fe37-4d4c-9d73-103fae093ec8"
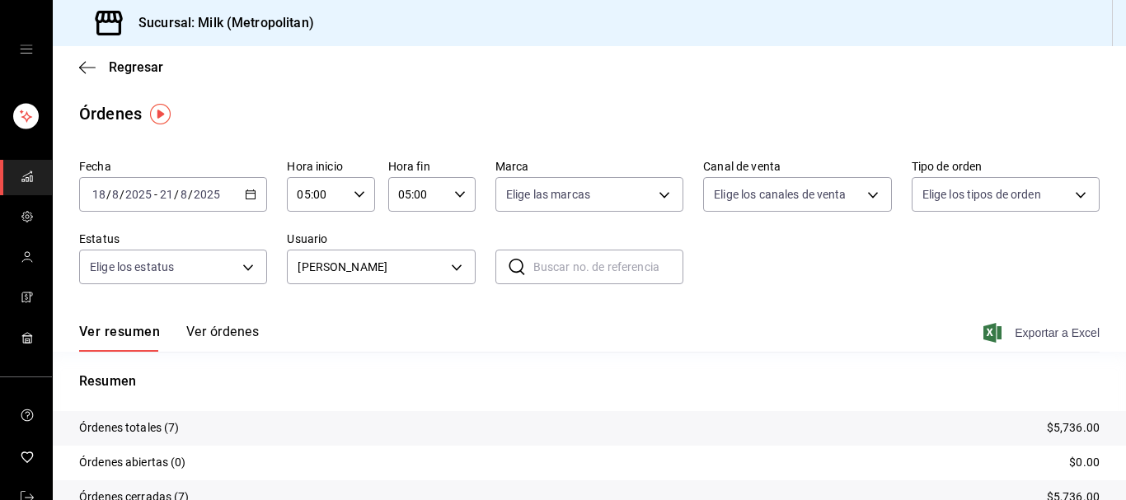
click at [1048, 332] on span "Exportar a Excel" at bounding box center [1043, 333] width 113 height 20
